Goal: Task Accomplishment & Management: Manage account settings

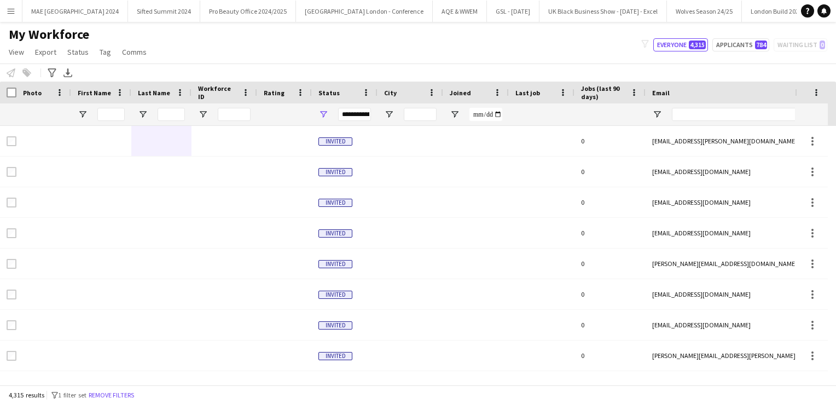
scroll to position [0, 17143]
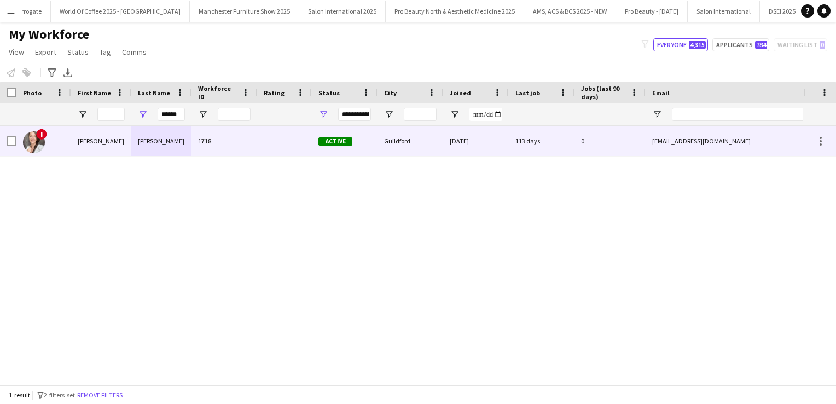
type input "******"
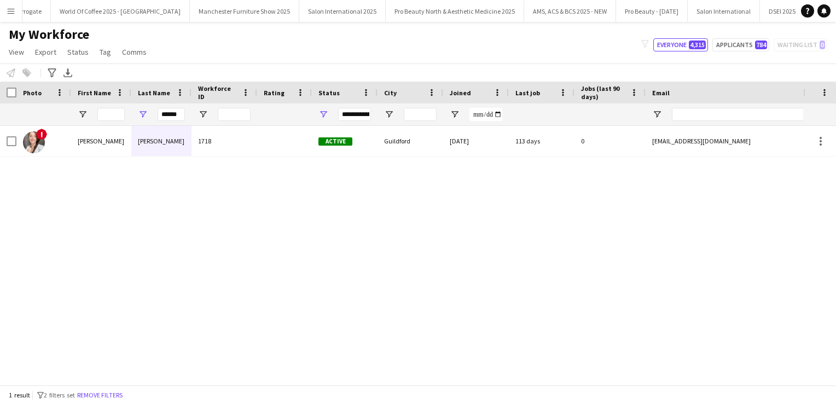
click at [175, 158] on div "! [PERSON_NAME] [PERSON_NAME] 1718 Active [GEOGRAPHIC_DATA] [DATE] 113 days 0 […" at bounding box center [401, 251] width 803 height 251
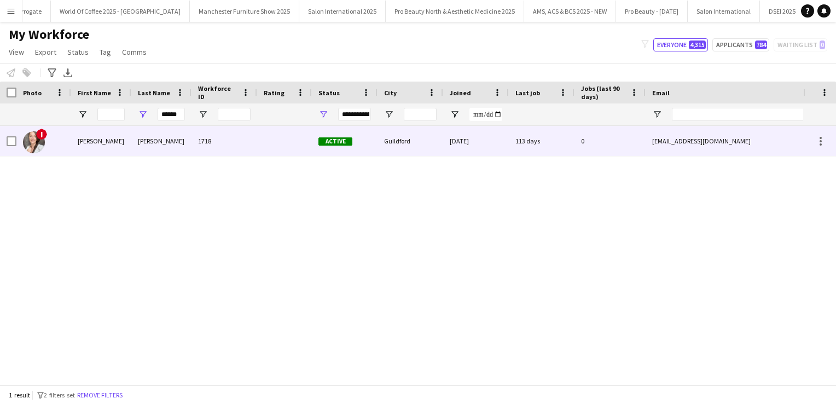
click at [169, 151] on div "[PERSON_NAME]" at bounding box center [161, 141] width 60 height 30
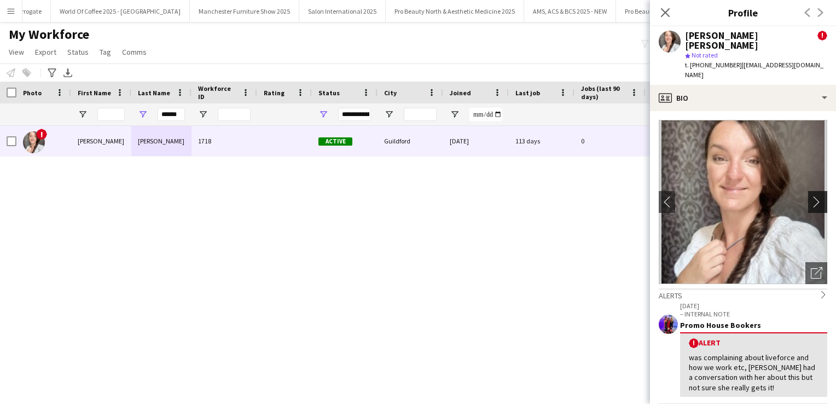
click at [811, 196] on app-icon "chevron-right" at bounding box center [819, 201] width 17 height 11
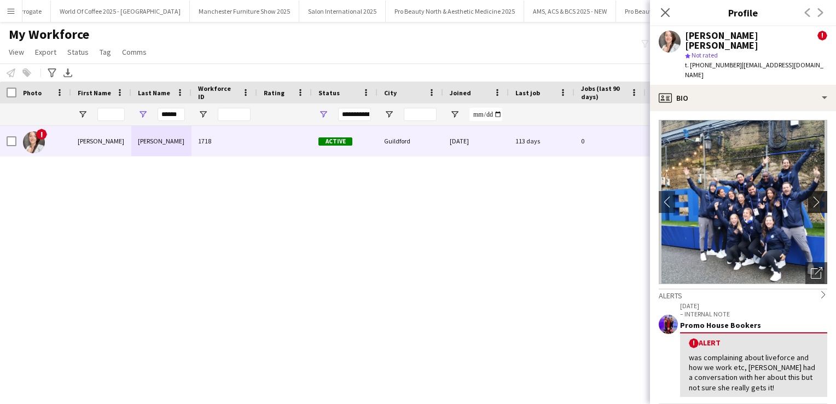
click at [811, 196] on app-icon "chevron-right" at bounding box center [819, 201] width 17 height 11
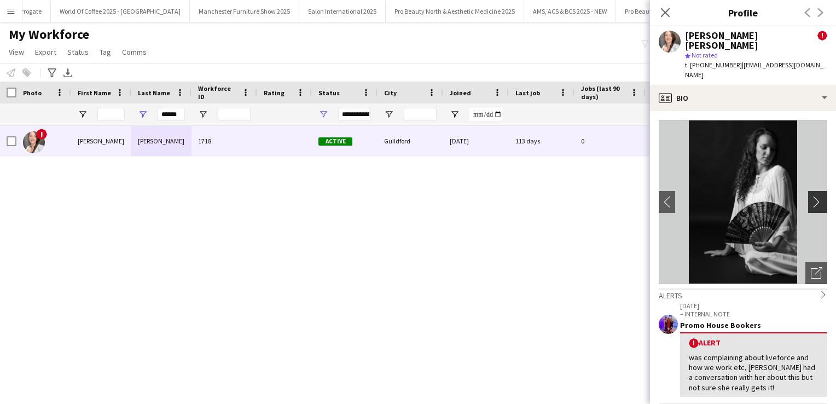
click at [811, 196] on app-icon "chevron-right" at bounding box center [819, 201] width 17 height 11
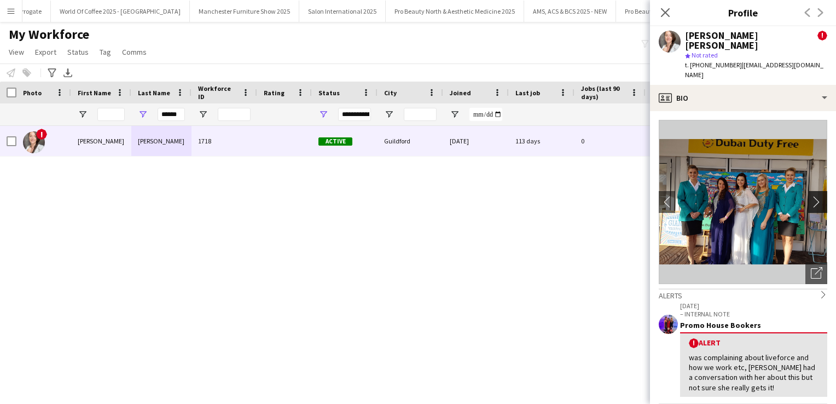
click at [814, 191] on button "chevron-right" at bounding box center [819, 202] width 22 height 22
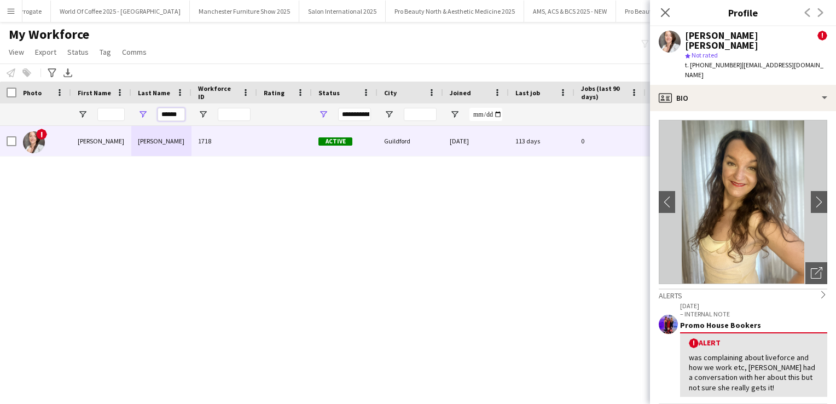
drag, startPoint x: 182, startPoint y: 117, endPoint x: 134, endPoint y: 109, distance: 48.3
click at [134, 109] on div "******" at bounding box center [161, 114] width 60 height 22
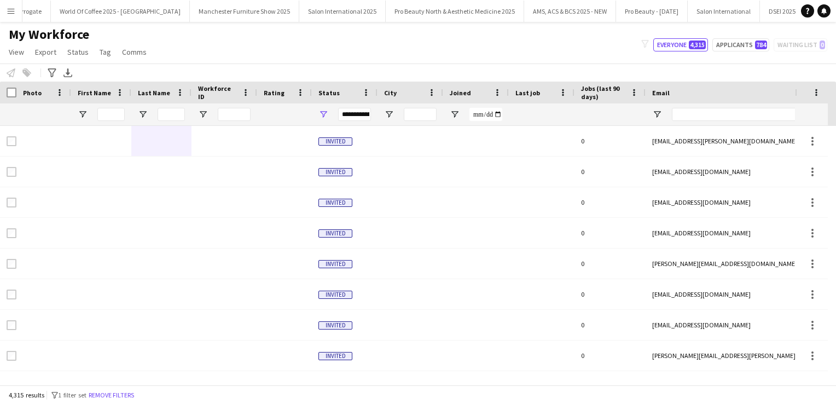
click at [8, 11] on app-icon "Menu" at bounding box center [11, 11] width 9 height 9
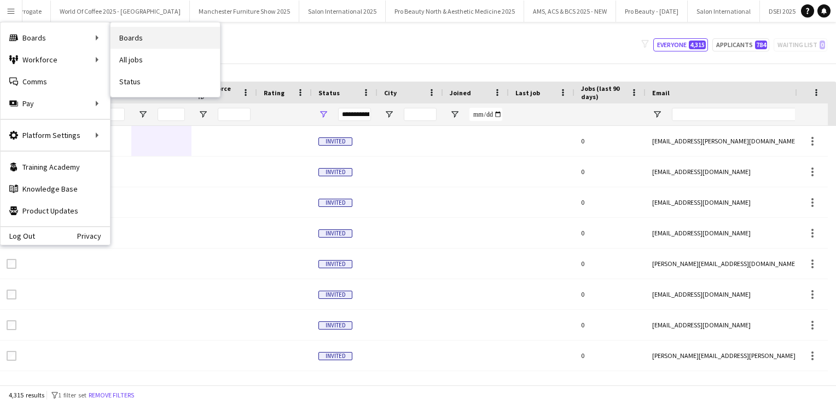
click at [129, 27] on link "Boards" at bounding box center [165, 38] width 109 height 22
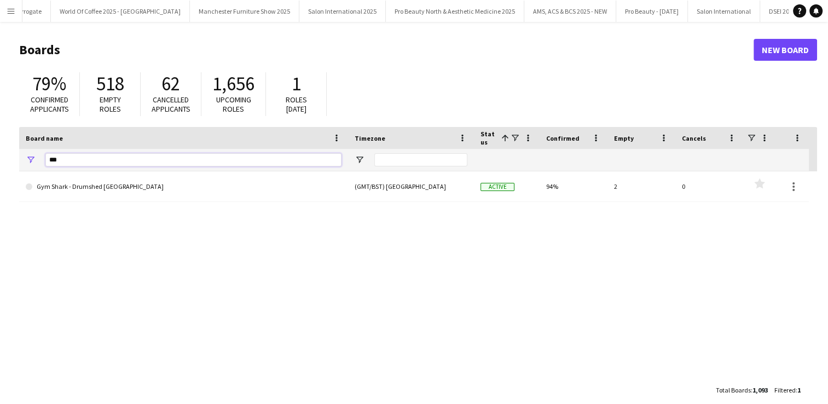
drag, startPoint x: 91, startPoint y: 154, endPoint x: 7, endPoint y: 161, distance: 84.5
click at [7, 161] on main "Boards New Board 79% Confirmed applicants 518 Empty roles 62 Cancelled applican…" at bounding box center [414, 219] width 828 height 395
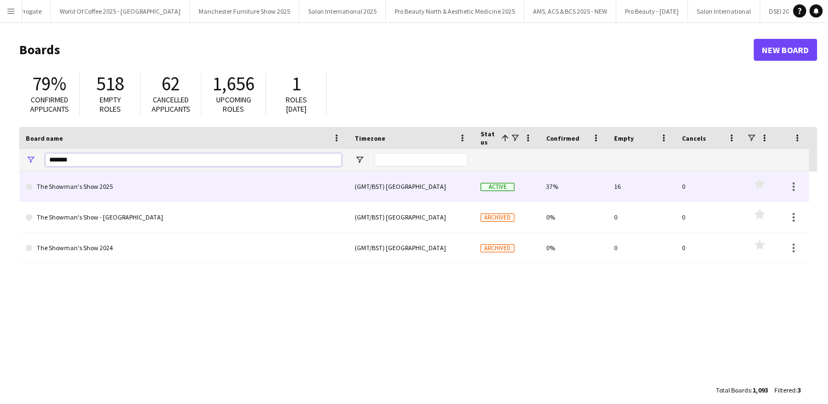
type input "*******"
click at [80, 188] on link "The Showman's Show 2025" at bounding box center [184, 186] width 316 height 31
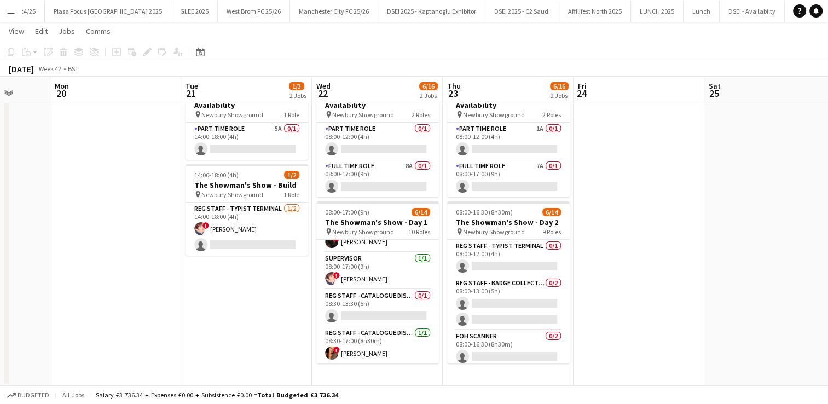
scroll to position [313, 0]
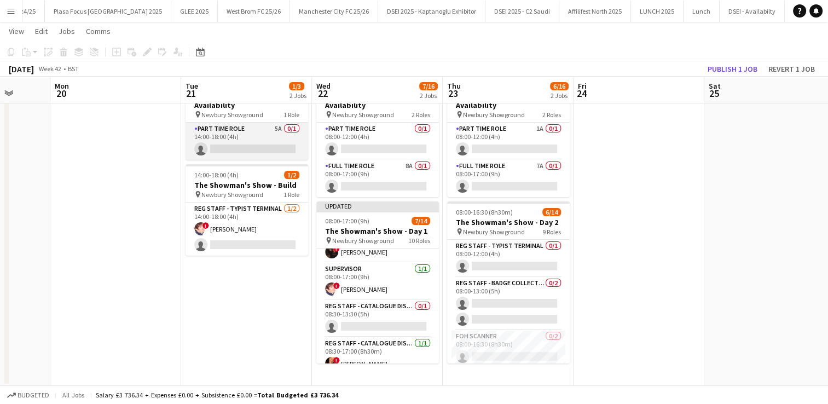
click at [253, 152] on app-card-role "Part Time Role 5A 0/1 14:00-18:00 (4h) single-neutral-actions" at bounding box center [247, 141] width 123 height 37
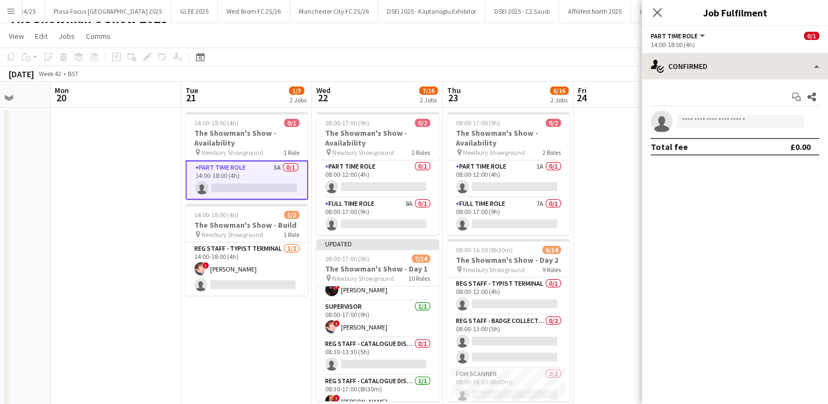
scroll to position [15, 0]
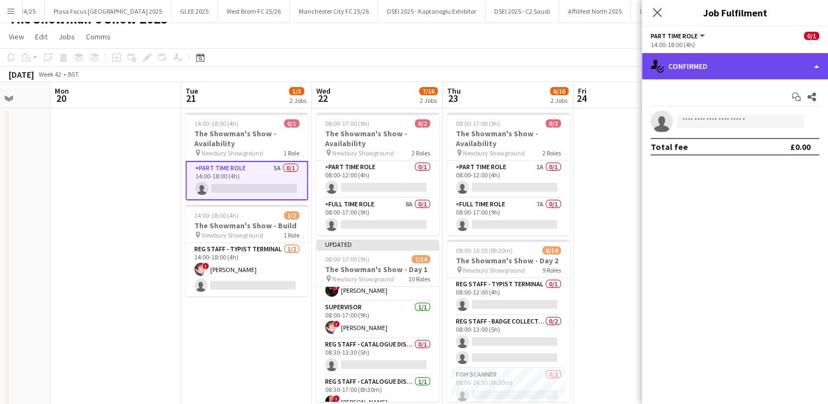
click at [688, 77] on div "single-neutral-actions-check-2 Confirmed" at bounding box center [735, 66] width 186 height 26
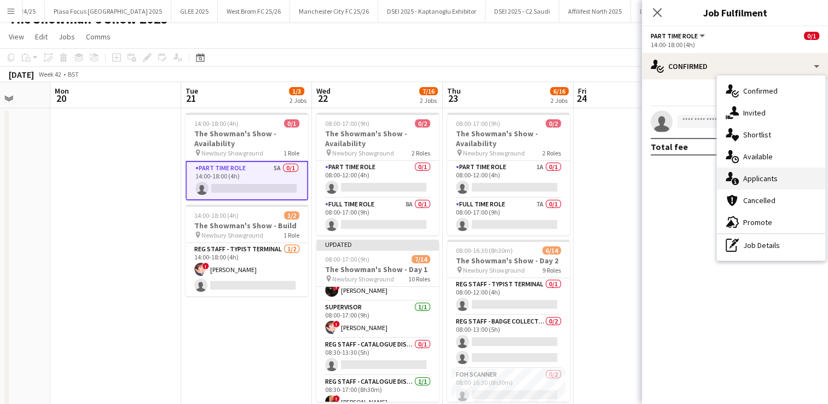
click at [754, 177] on div "single-neutral-actions-information Applicants" at bounding box center [771, 178] width 108 height 22
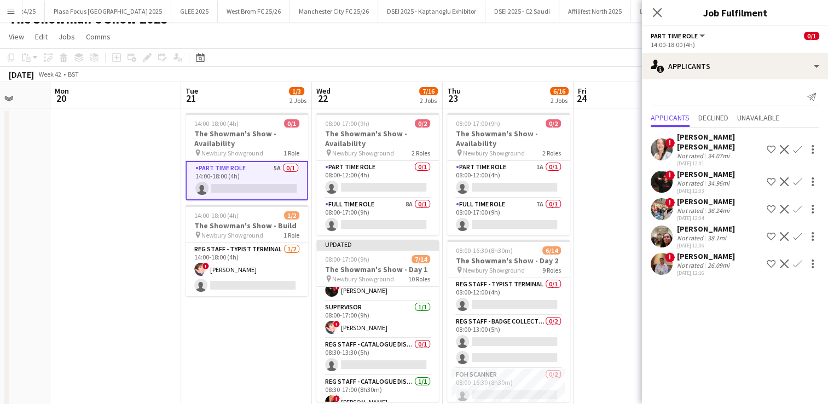
click at [665, 257] on app-user-avatar at bounding box center [662, 264] width 22 height 22
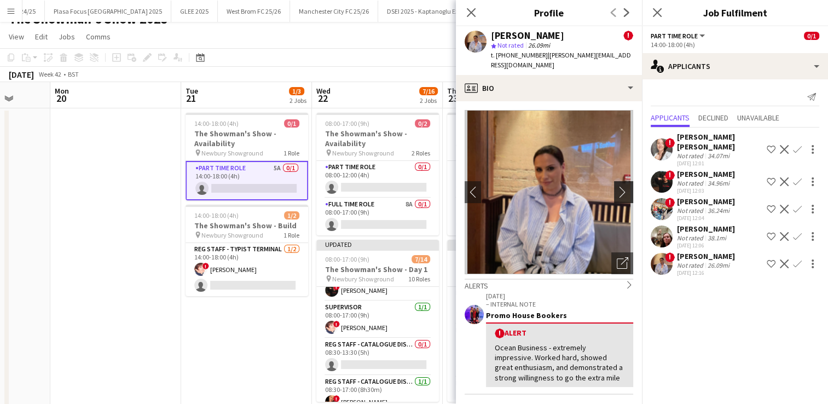
click at [617, 186] on app-icon "chevron-right" at bounding box center [625, 191] width 17 height 11
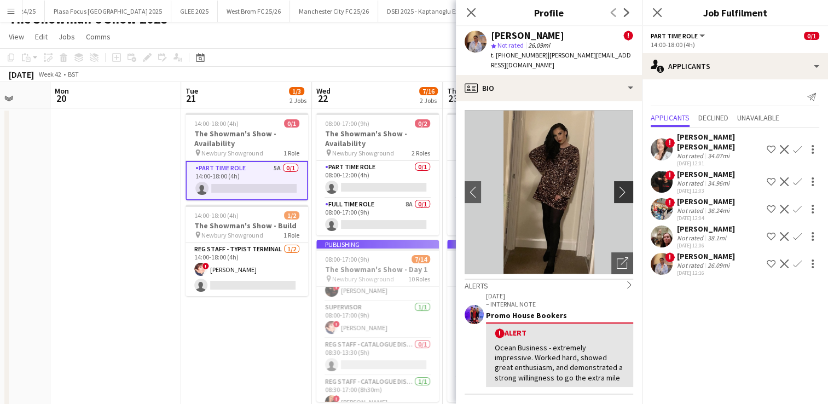
click at [617, 186] on app-icon "chevron-right" at bounding box center [625, 191] width 17 height 11
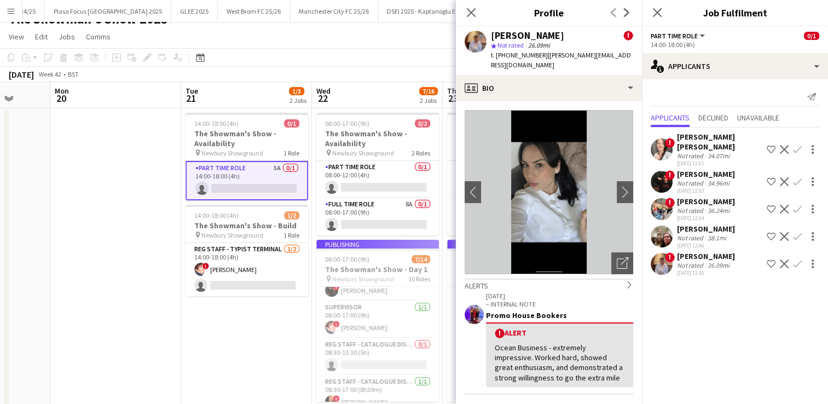
click at [666, 231] on app-user-avatar at bounding box center [662, 236] width 22 height 22
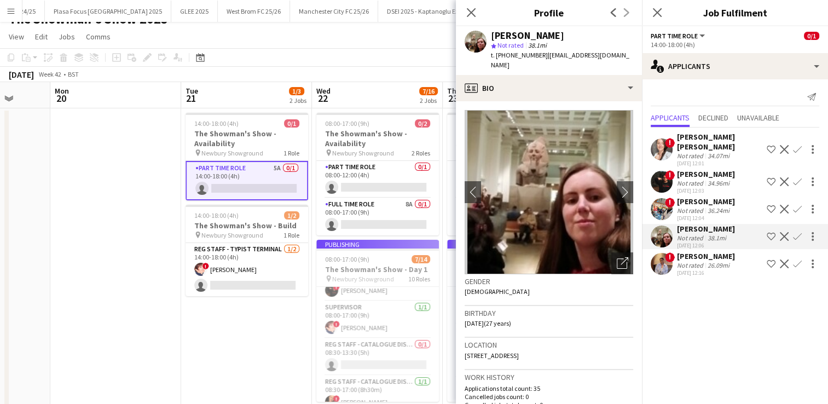
scroll to position [311, 0]
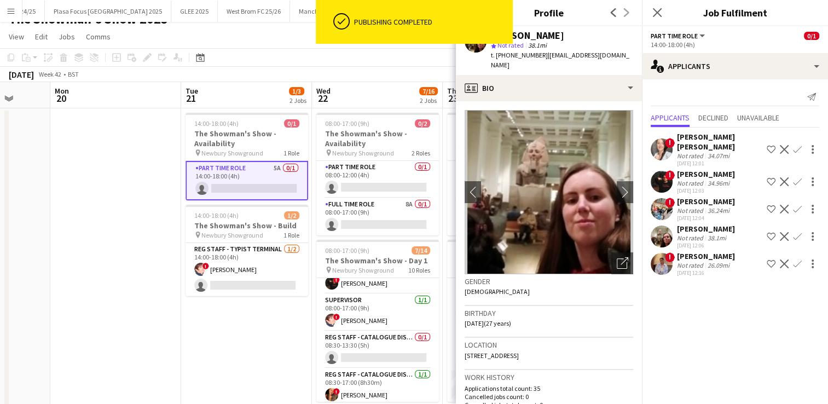
click at [267, 327] on app-date-cell "14:00-18:00 (4h) 0/1 The Showman's Show - Availability pin Newbury Showground 1…" at bounding box center [246, 266] width 131 height 316
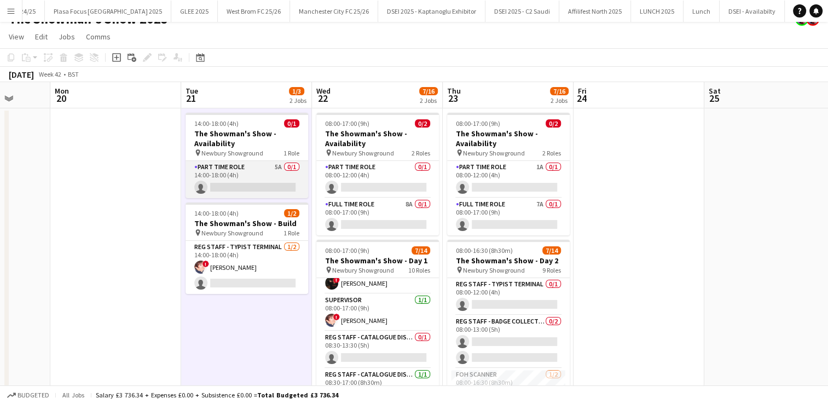
click at [260, 165] on app-card-role "Part Time Role 5A 0/1 14:00-18:00 (4h) single-neutral-actions" at bounding box center [247, 179] width 123 height 37
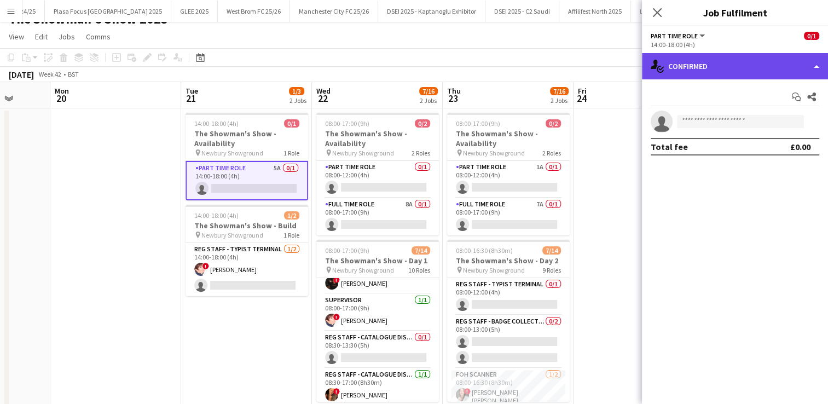
click at [720, 69] on div "single-neutral-actions-check-2 Confirmed" at bounding box center [735, 66] width 186 height 26
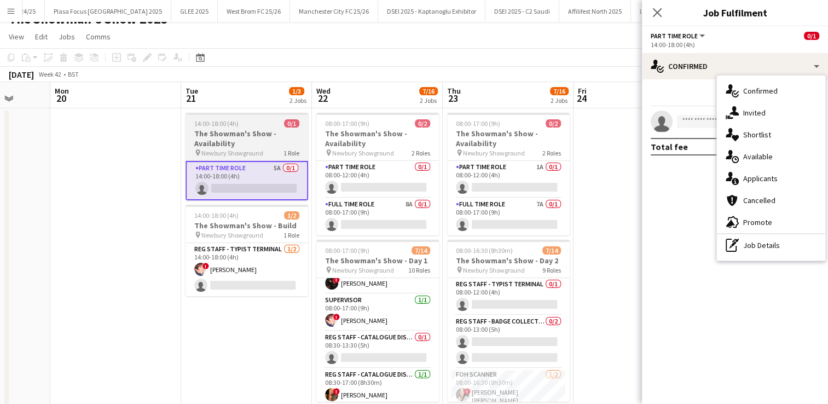
click at [242, 130] on h3 "The Showman's Show - Availability" at bounding box center [247, 139] width 123 height 20
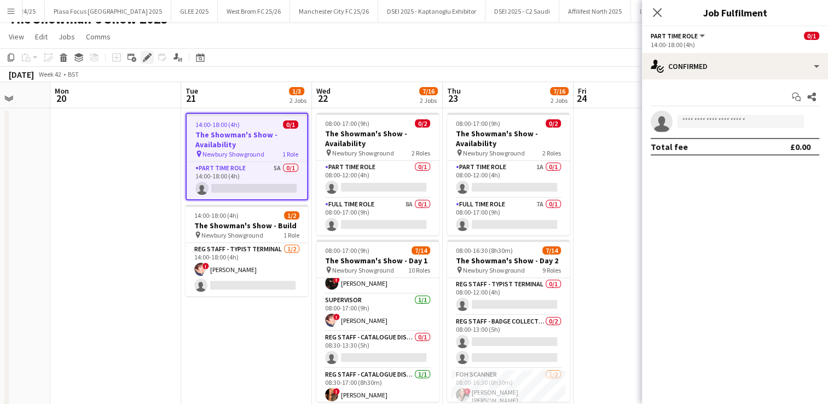
click at [143, 60] on icon at bounding box center [144, 60] width 3 height 3
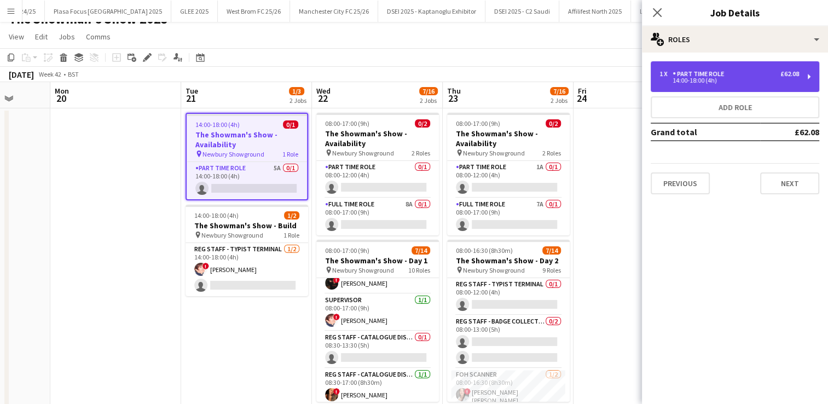
click at [693, 75] on div "Part Time Role" at bounding box center [701, 74] width 56 height 8
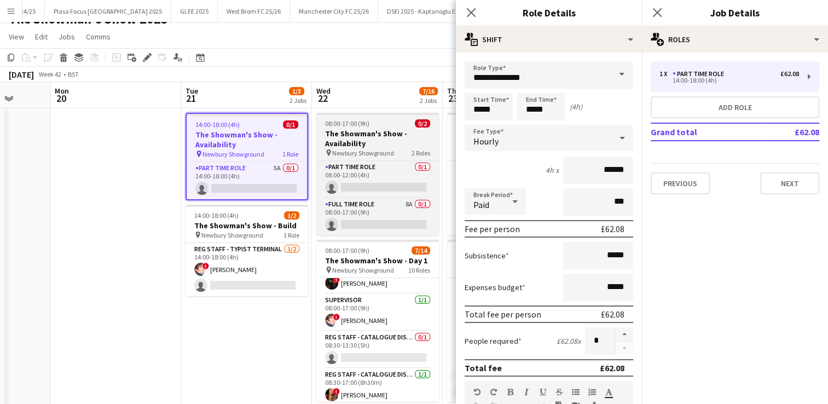
click at [387, 132] on h3 "The Showman's Show - Availability" at bounding box center [377, 139] width 123 height 20
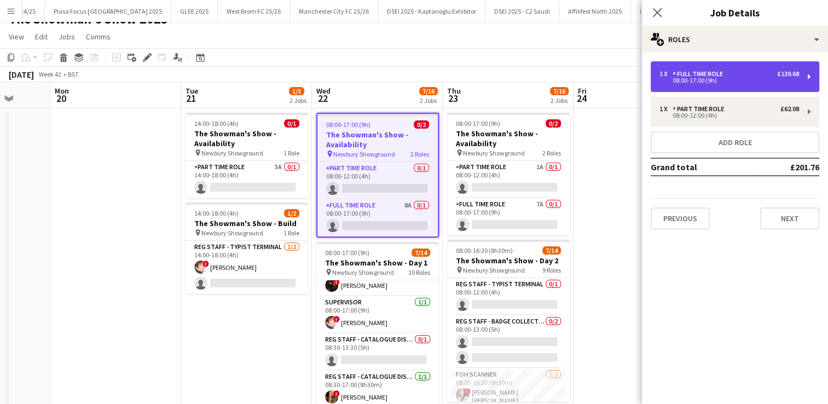
click at [738, 72] on div "1 x Full Time Role £139.68" at bounding box center [729, 74] width 140 height 8
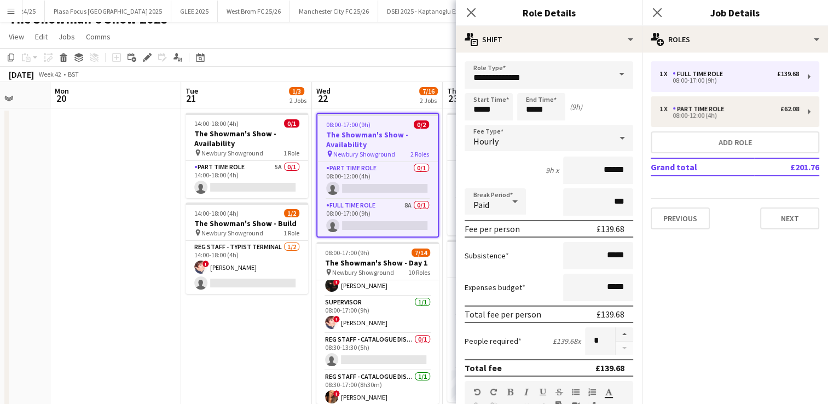
click at [277, 314] on app-date-cell "14:00-18:00 (4h) 0/1 The Showman's Show - Availability pin Newbury Showground 1…" at bounding box center [246, 266] width 131 height 316
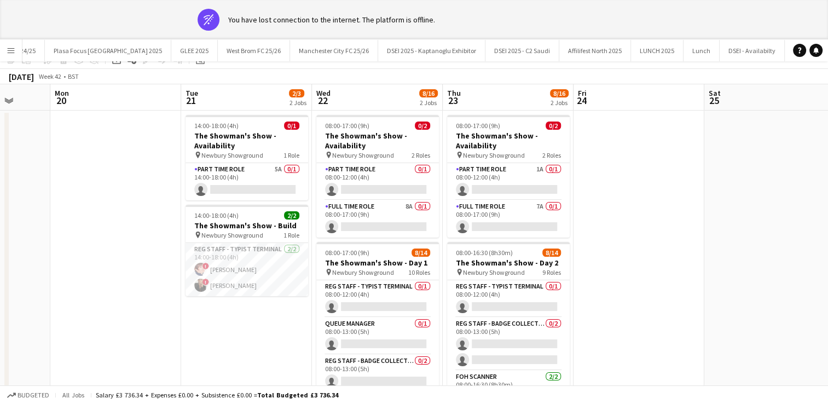
scroll to position [0, 0]
